Goal: Find specific page/section: Find specific page/section

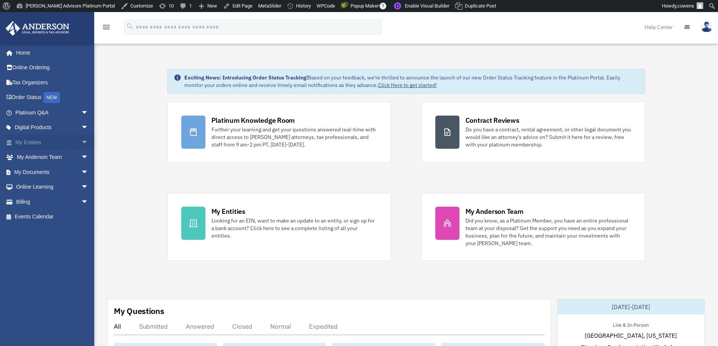
click at [39, 138] on link "My Entities arrow_drop_down" at bounding box center [52, 142] width 95 height 15
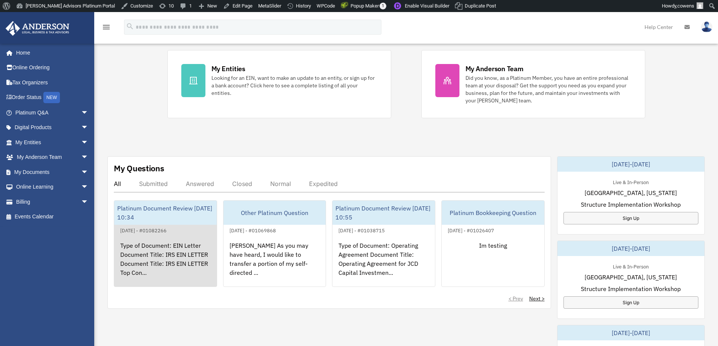
scroll to position [151, 0]
